Goal: Task Accomplishment & Management: Use online tool/utility

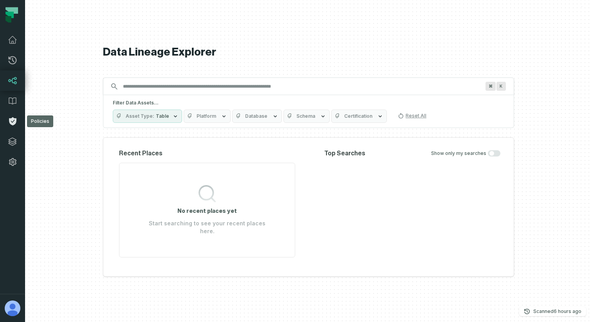
click at [13, 124] on icon at bounding box center [12, 121] width 7 height 8
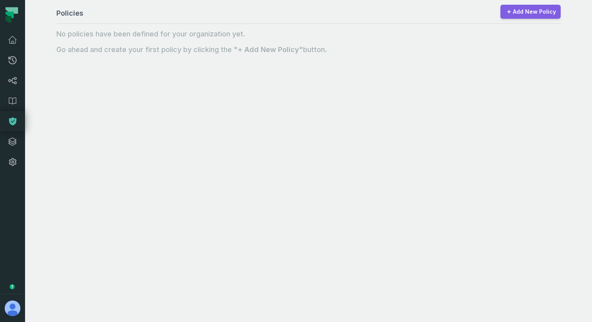
click at [528, 17] on link "Add New Policy" at bounding box center [530, 12] width 60 height 14
